Goal: Check status: Check status

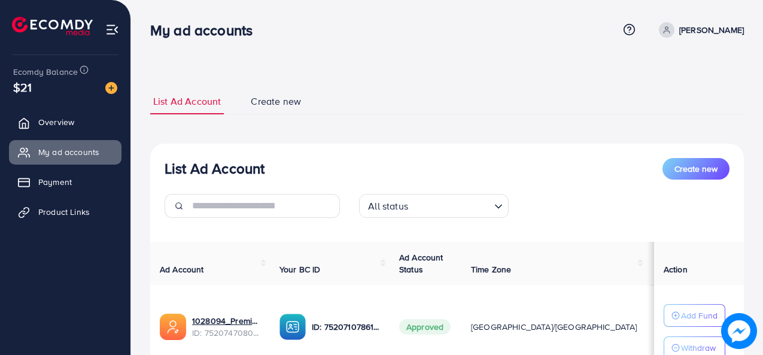
scroll to position [169, 0]
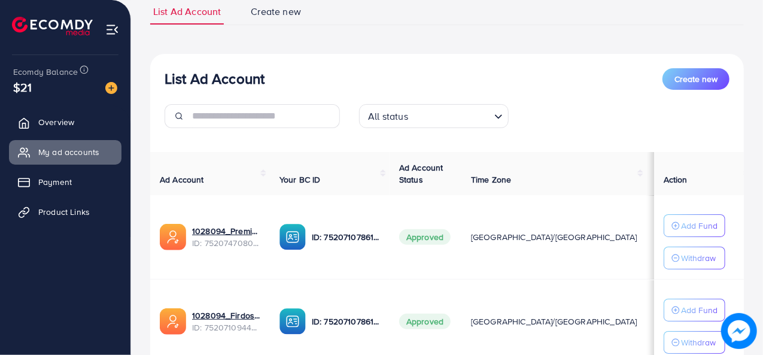
scroll to position [182, 0]
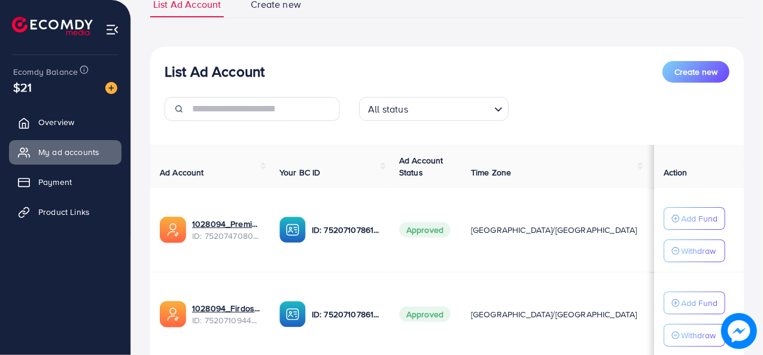
scroll to position [182, 0]
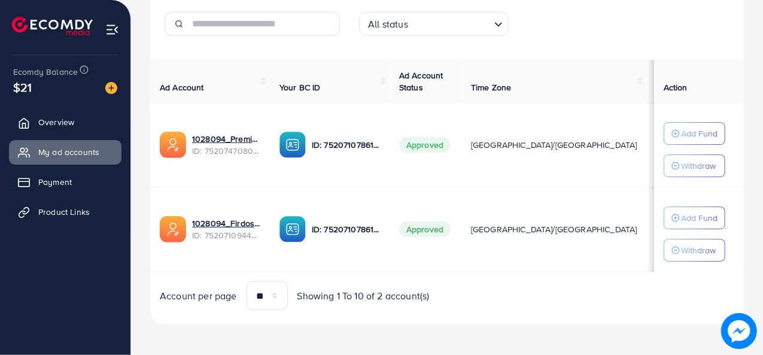
scroll to position [182, 0]
